Goal: Transaction & Acquisition: Purchase product/service

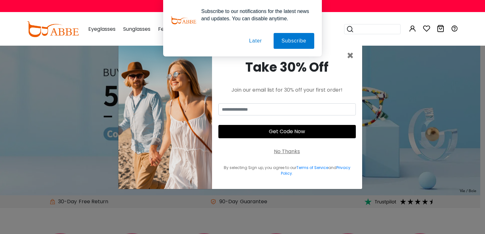
click at [260, 37] on button "Later" at bounding box center [255, 41] width 29 height 16
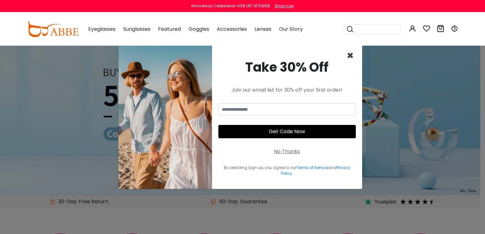
click at [351, 54] on span "×" at bounding box center [350, 56] width 7 height 16
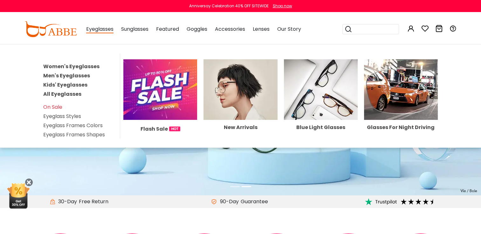
click at [73, 68] on link "Women's Eyeglasses" at bounding box center [71, 66] width 56 height 7
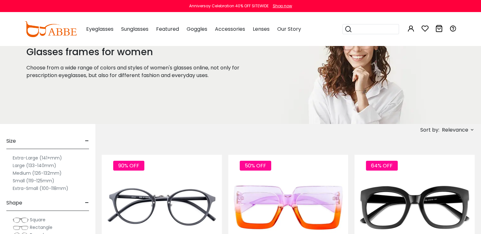
scroll to position [34, 0]
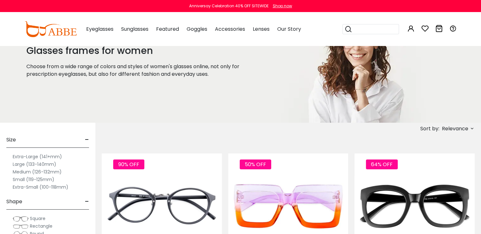
click at [448, 128] on span "Relevance" at bounding box center [454, 128] width 26 height 11
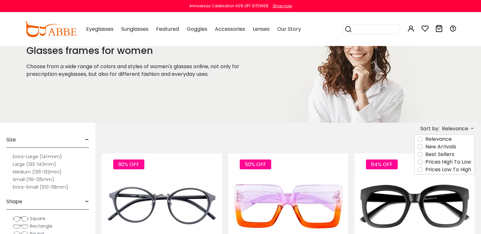
click at [450, 147] on label "New Arrivals" at bounding box center [440, 147] width 31 height 8
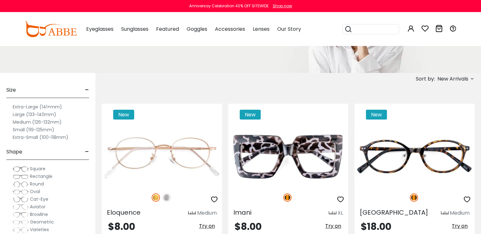
scroll to position [85, 0]
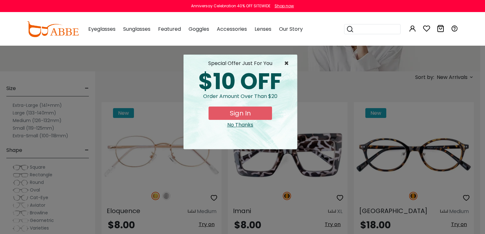
click at [286, 64] on span "×" at bounding box center [288, 64] width 8 height 8
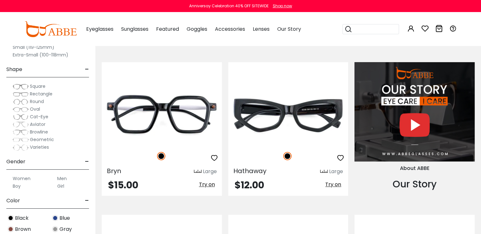
scroll to position [609, 0]
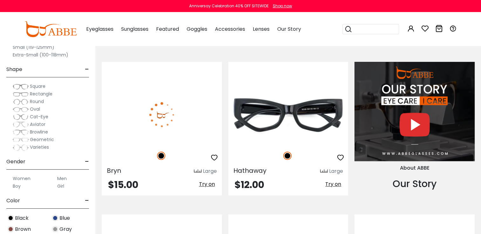
click at [212, 114] on img at bounding box center [162, 115] width 120 height 60
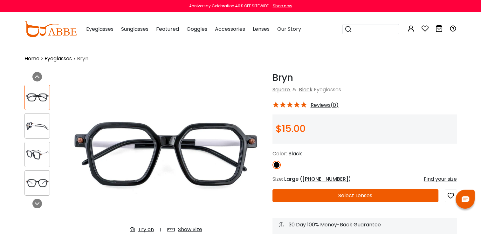
click at [212, 114] on img at bounding box center [166, 155] width 200 height 167
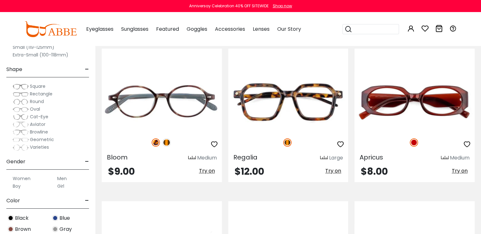
scroll to position [928, 0]
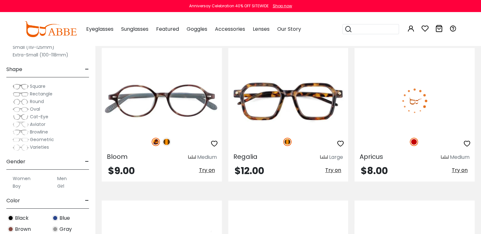
click at [372, 86] on img at bounding box center [414, 101] width 120 height 60
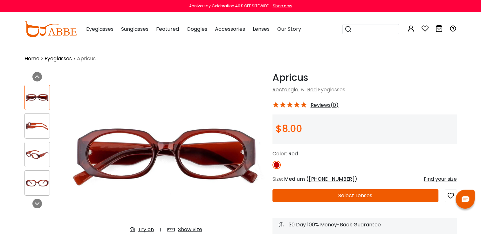
click at [37, 126] on img at bounding box center [37, 126] width 25 height 12
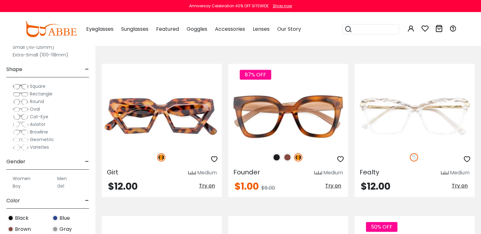
scroll to position [2898, 0]
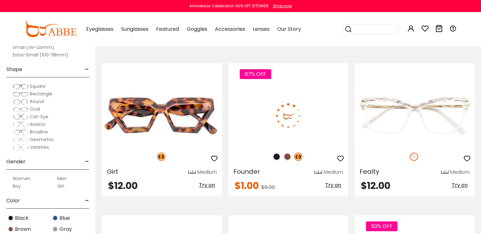
click at [309, 159] on div "87% OFF" at bounding box center [288, 156] width 120 height 13
click at [287, 102] on img at bounding box center [288, 116] width 120 height 60
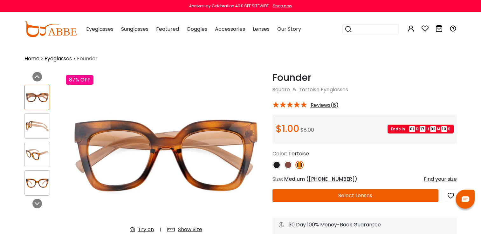
click at [38, 128] on img at bounding box center [37, 126] width 25 height 12
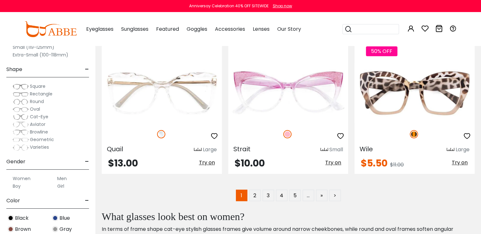
scroll to position [3074, 0]
click at [285, 214] on h2 "What glasses look best on women?" at bounding box center [285, 217] width 366 height 12
click at [254, 192] on link "2" at bounding box center [254, 195] width 11 height 11
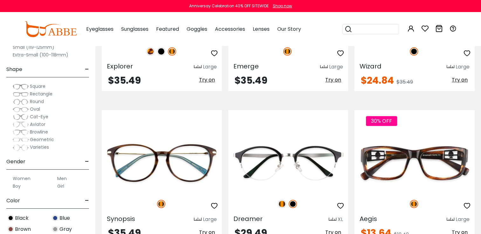
scroll to position [2826, 0]
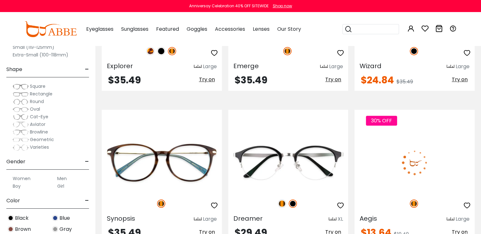
click at [390, 164] on img at bounding box center [414, 163] width 120 height 60
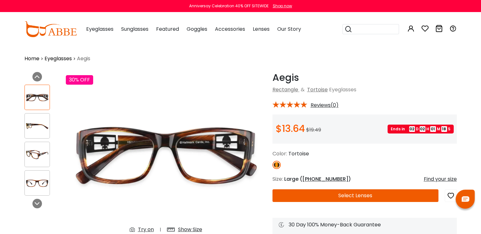
click at [32, 124] on img at bounding box center [37, 126] width 25 height 12
